Goal: Find specific page/section: Find specific page/section

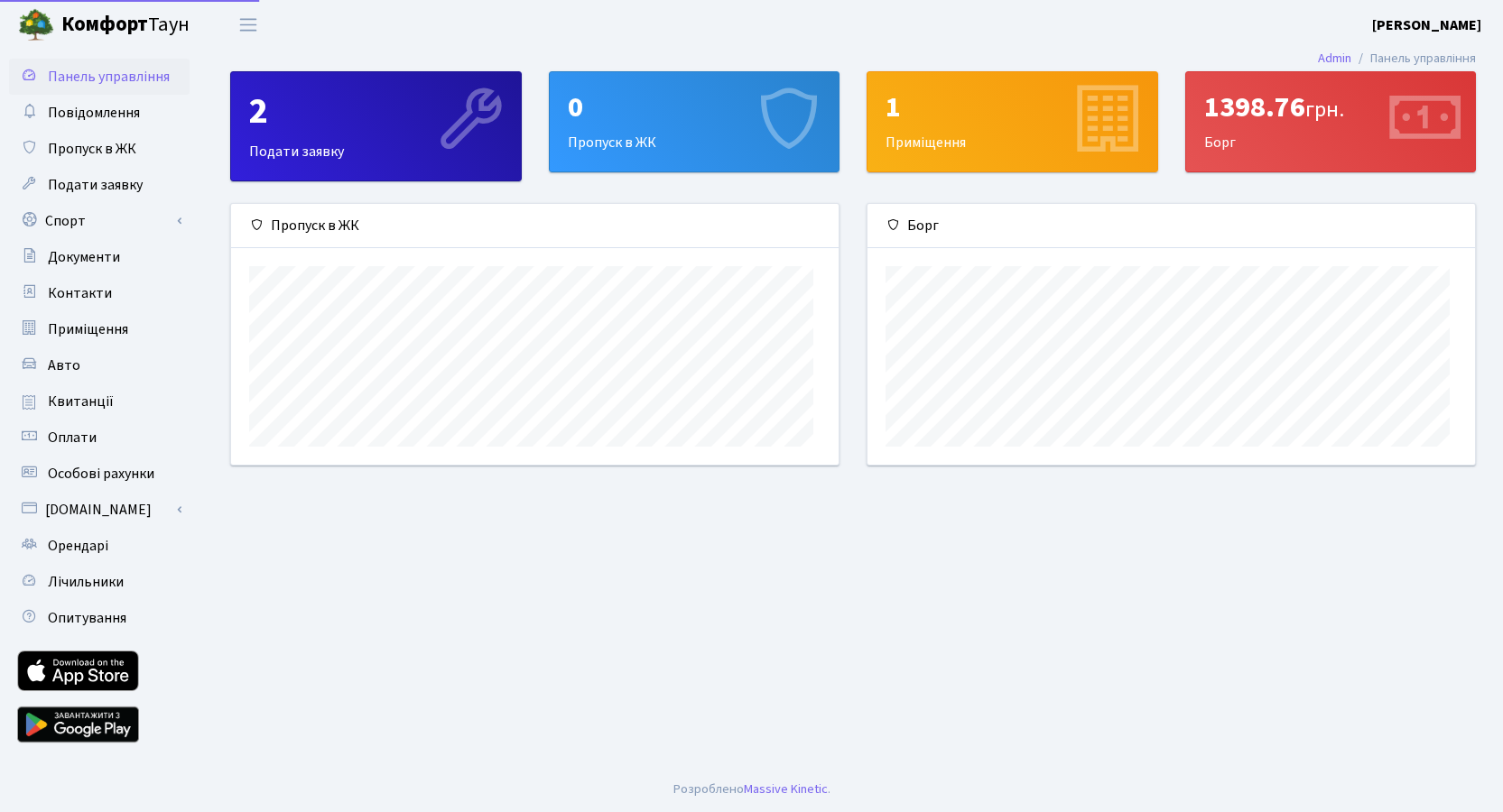
scroll to position [277, 607]
click at [1306, 153] on div "1398.76 грн. Борг" at bounding box center [1331, 122] width 290 height 100
click at [97, 447] on span "Оплати" at bounding box center [72, 437] width 49 height 20
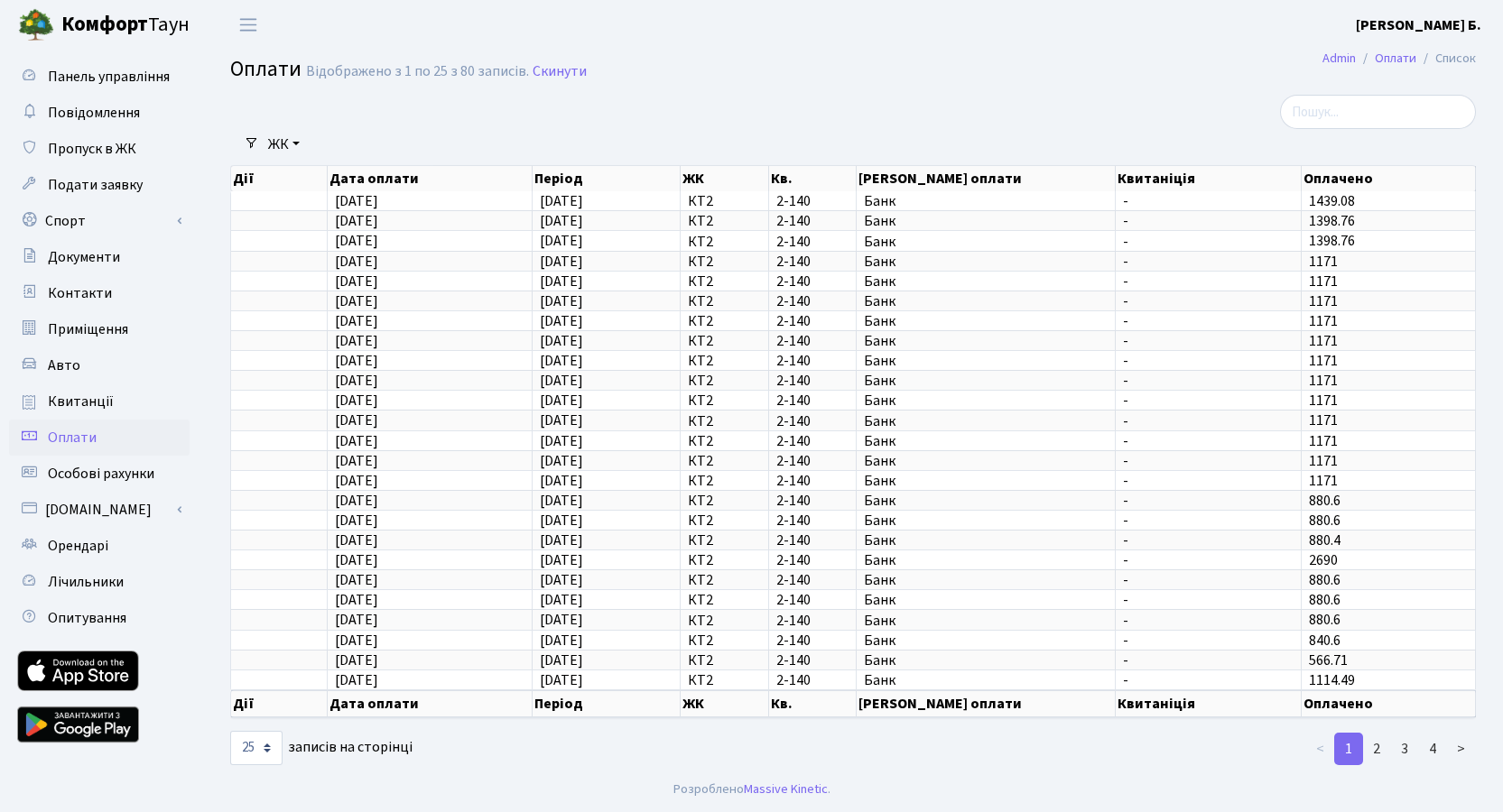
scroll to position [148, 0]
click at [230, 730] on select "10 25 50 100 250 500 1,000" at bounding box center [256, 747] width 53 height 34
select select "500"
click option "500" at bounding box center [0, 0] width 0 height 0
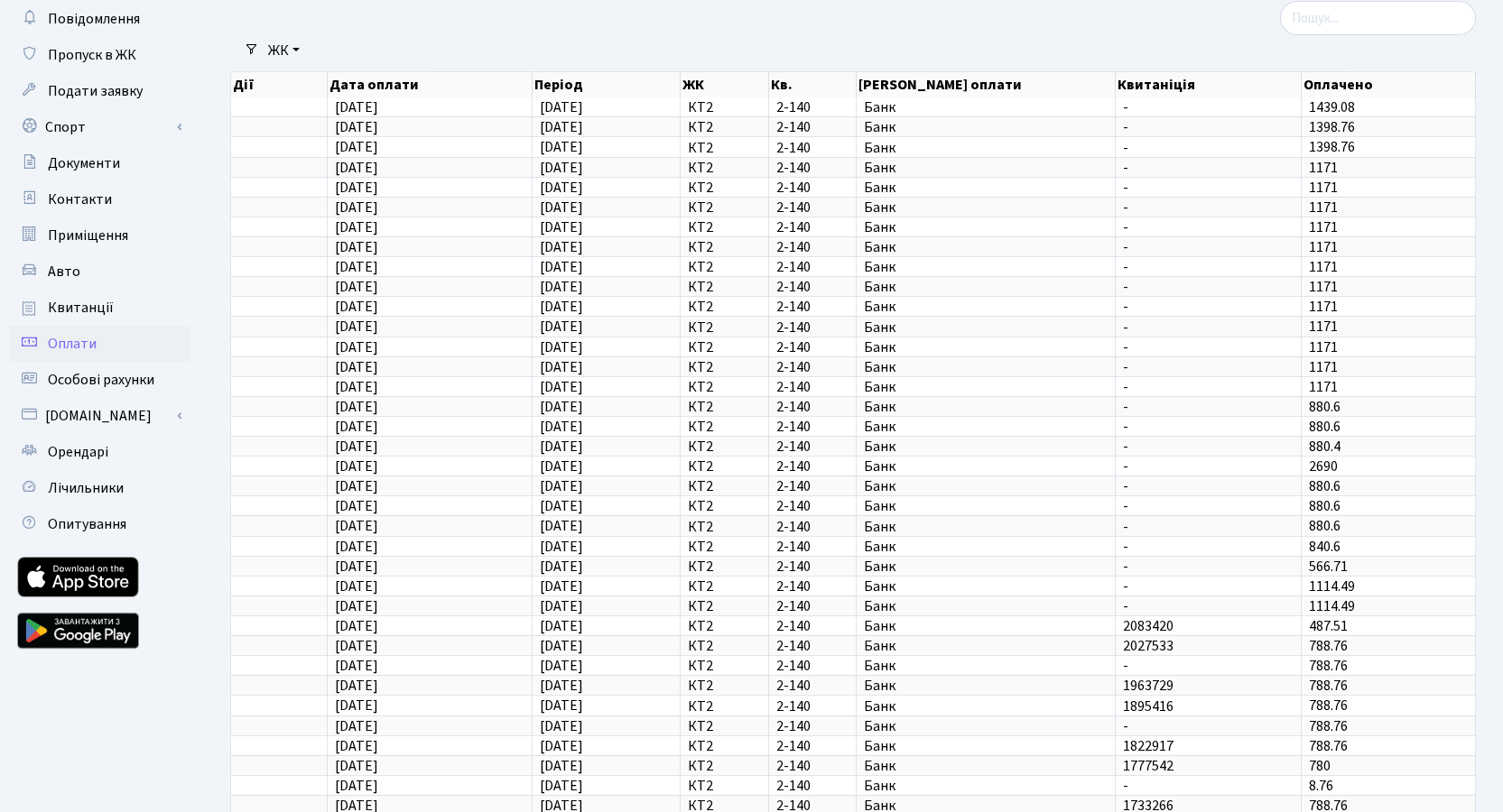
scroll to position [0, 0]
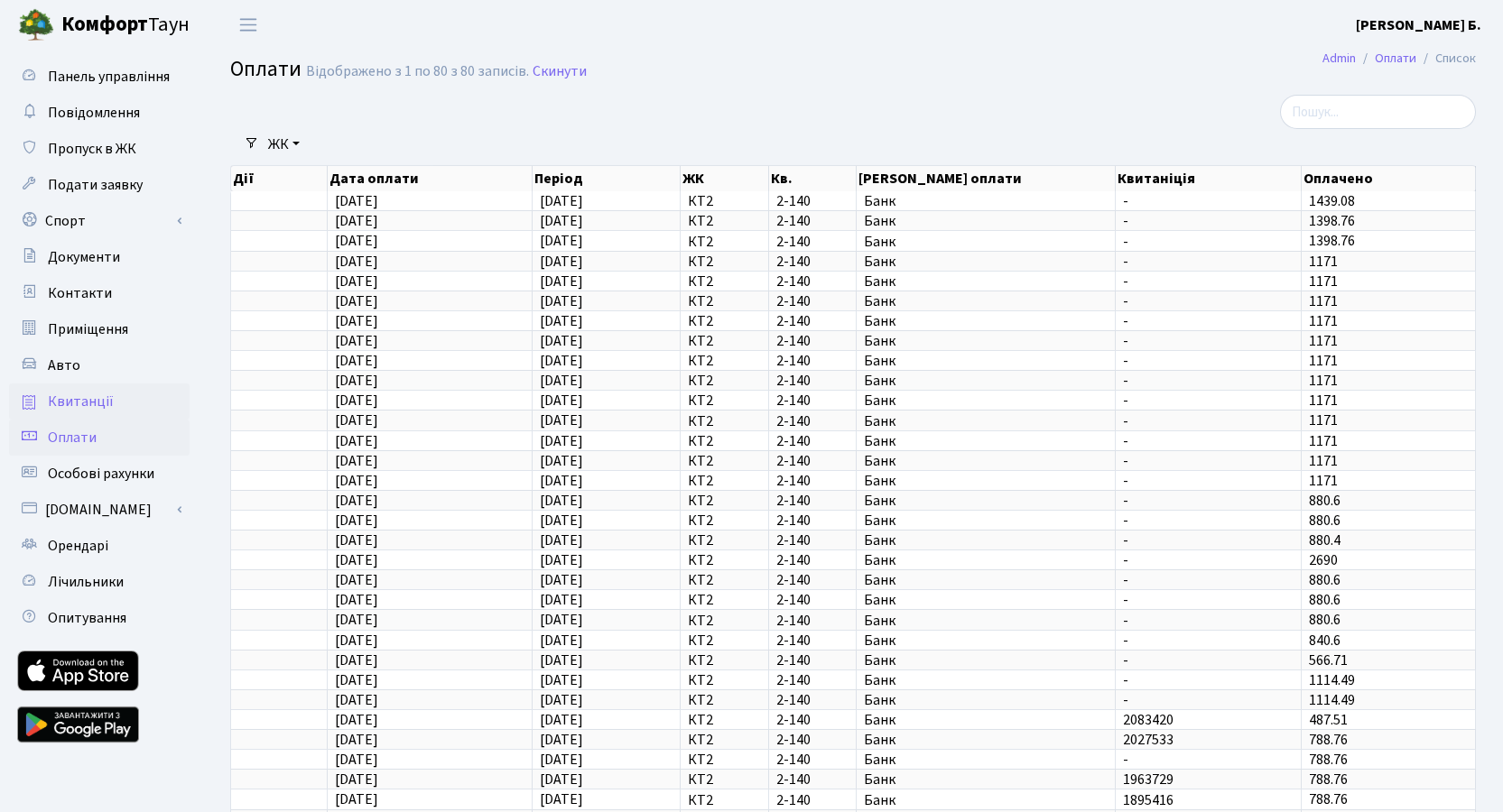
click at [100, 411] on span "Квитанції" at bounding box center [81, 402] width 66 height 20
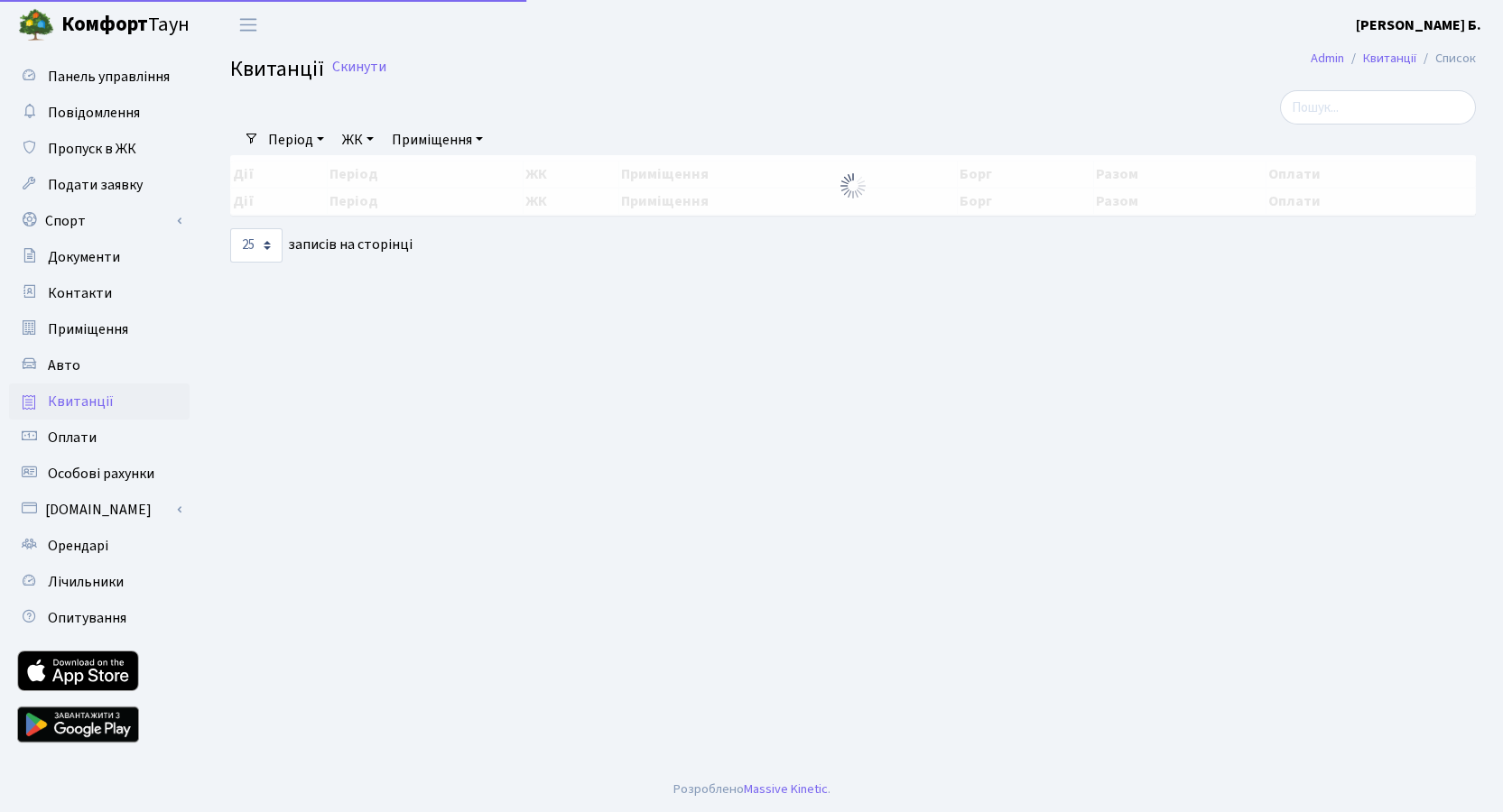
select select "25"
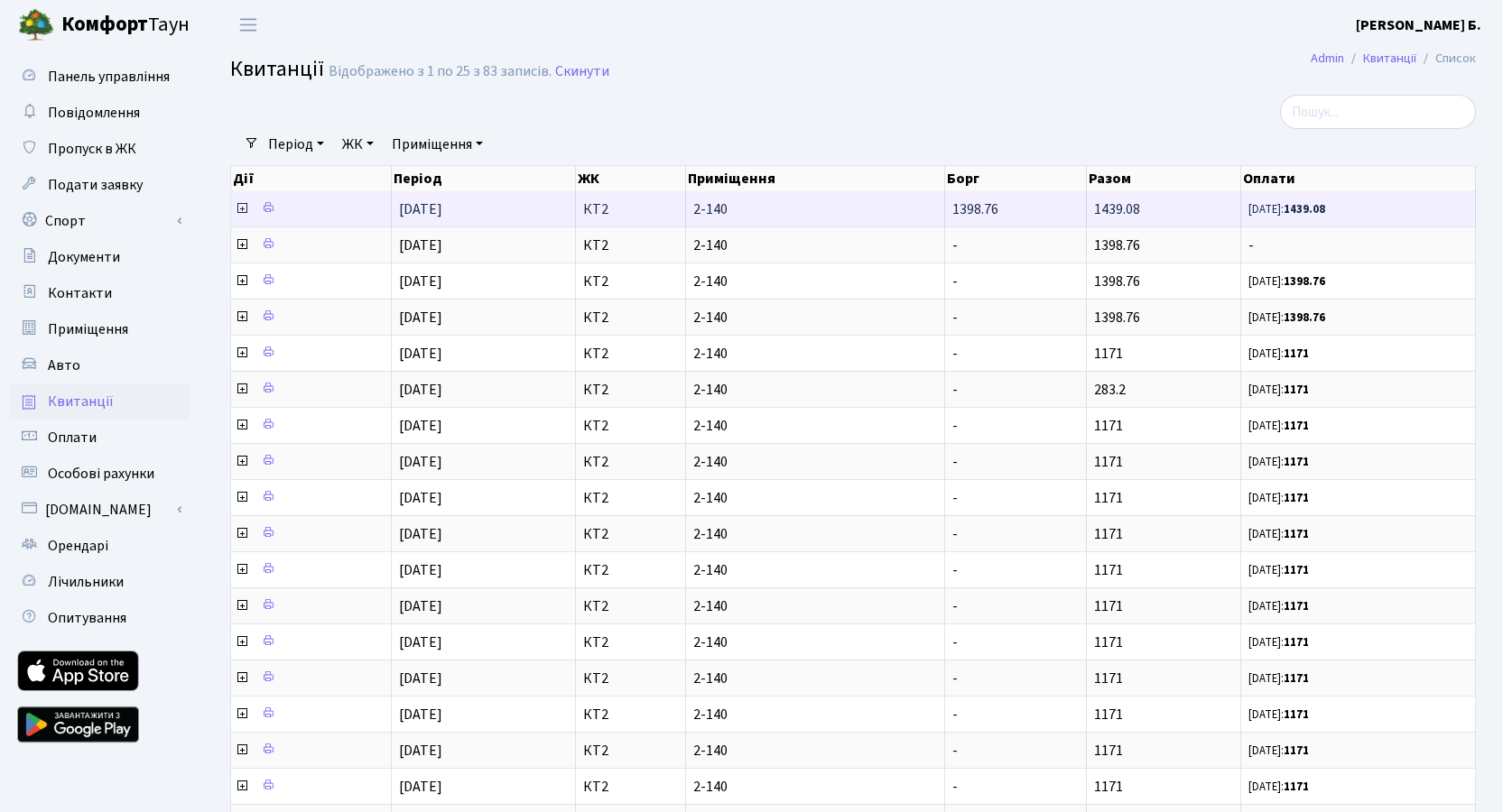
click at [242, 215] on icon at bounding box center [241, 208] width 14 height 14
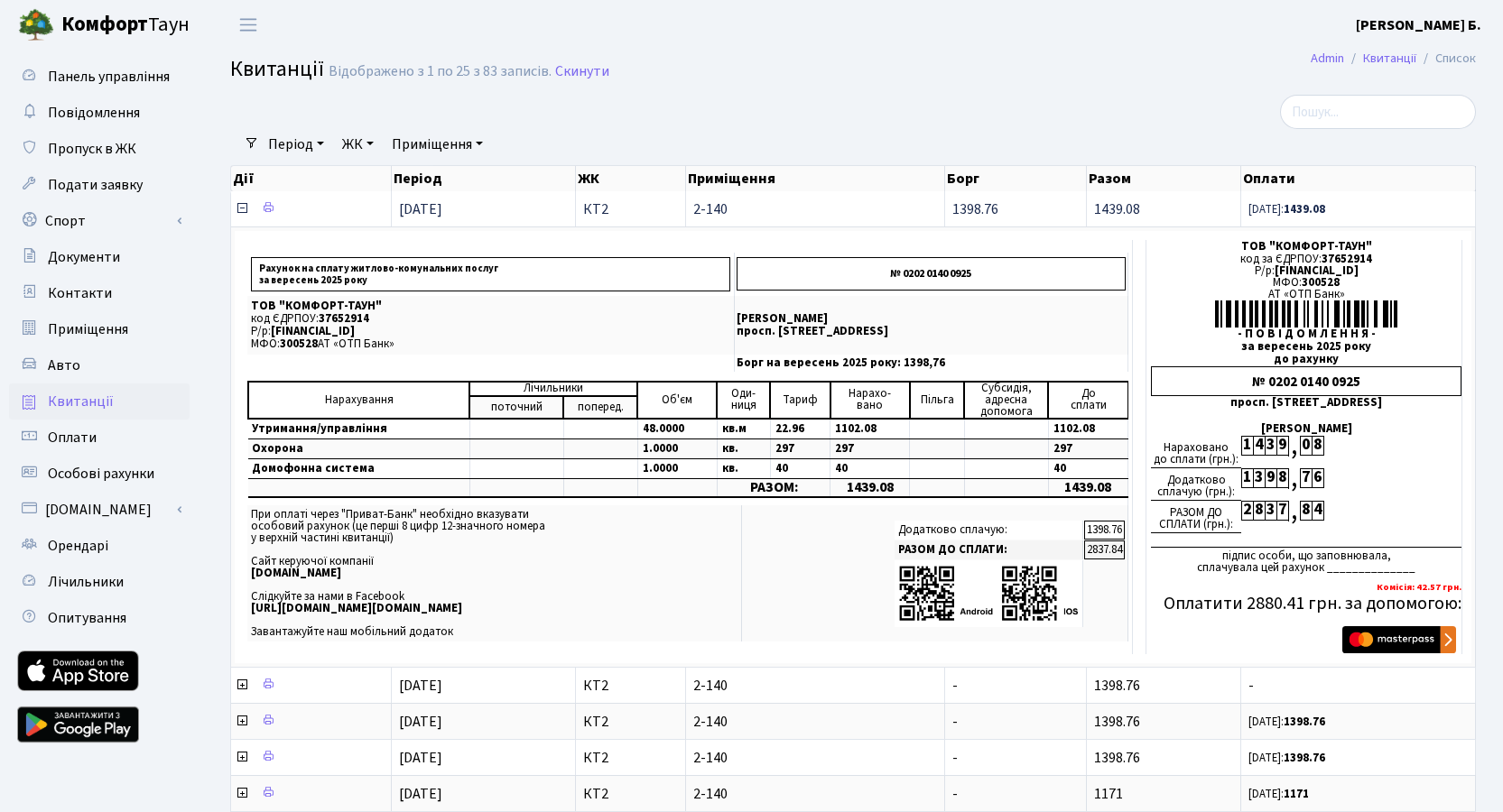
click at [241, 215] on icon at bounding box center [241, 208] width 14 height 14
